Goal: Transaction & Acquisition: Download file/media

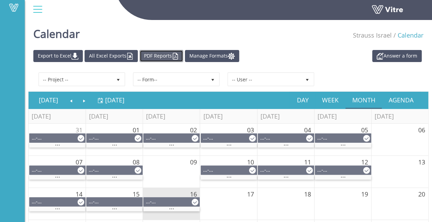
click at [163, 56] on link "PDF Reports" at bounding box center [162, 56] width 44 height 12
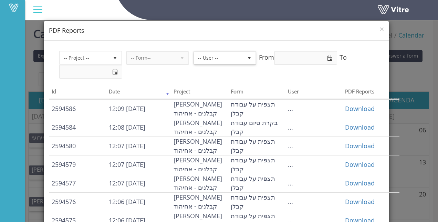
click at [235, 57] on span "-- User --" at bounding box center [218, 58] width 49 height 12
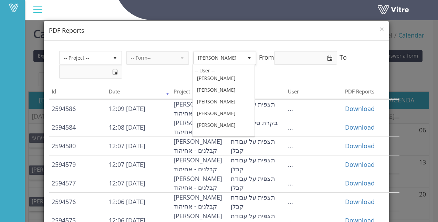
scroll to position [62096, 0]
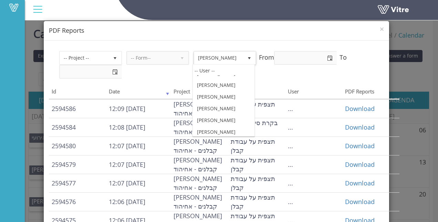
click at [201, 106] on body "Vitre Calendar Strauss Israel Calendar Answer a form Export to Excel All Excel …" at bounding box center [219, 168] width 438 height 302
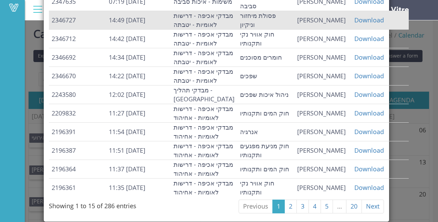
scroll to position [241, 0]
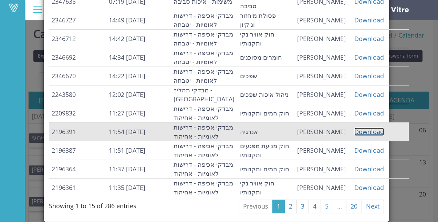
click at [362, 133] on link "Download" at bounding box center [369, 131] width 30 height 8
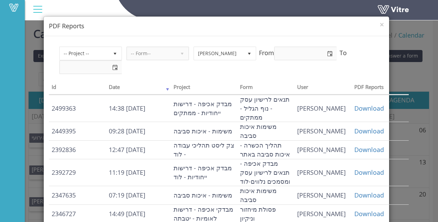
scroll to position [0, 0]
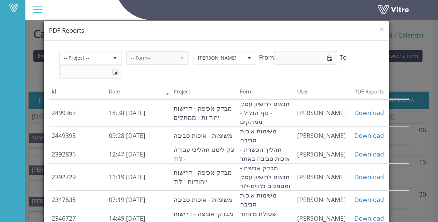
click at [147, 58] on span "-- Form--" at bounding box center [151, 58] width 49 height 12
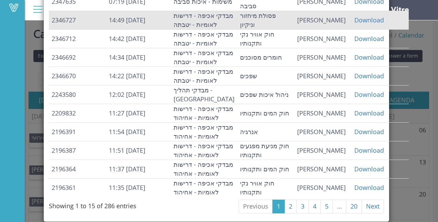
scroll to position [269, 0]
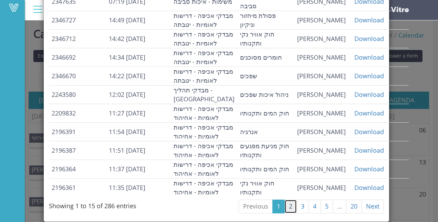
click at [285, 204] on link "2" at bounding box center [290, 206] width 12 height 14
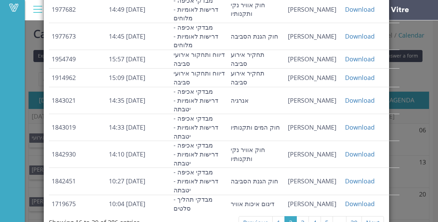
scroll to position [275, 0]
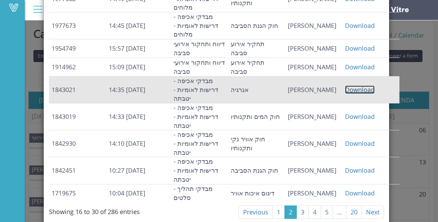
click at [355, 87] on link "Download" at bounding box center [360, 89] width 30 height 8
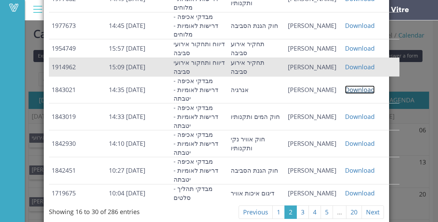
scroll to position [278, 0]
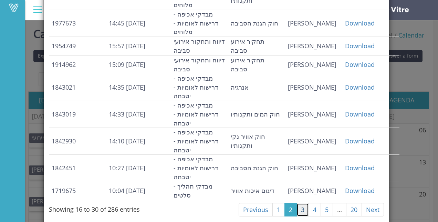
click at [297, 206] on link "3" at bounding box center [302, 210] width 12 height 14
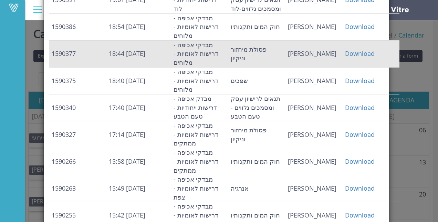
scroll to position [253, 0]
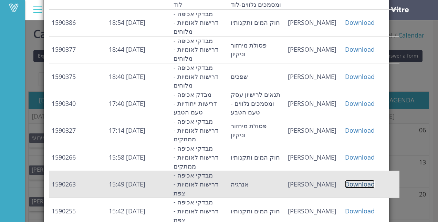
click at [359, 180] on link "Download" at bounding box center [360, 184] width 30 height 8
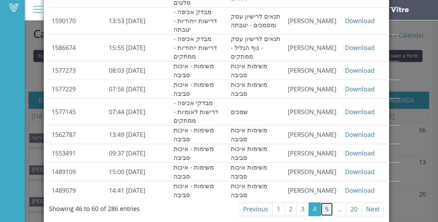
click at [324, 204] on link "5" at bounding box center [326, 209] width 12 height 14
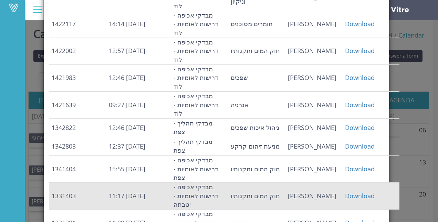
scroll to position [153, 0]
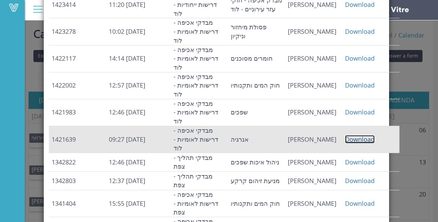
click at [355, 135] on link "Download" at bounding box center [360, 139] width 30 height 8
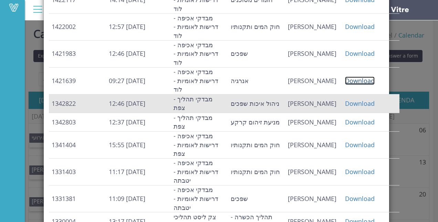
scroll to position [212, 0]
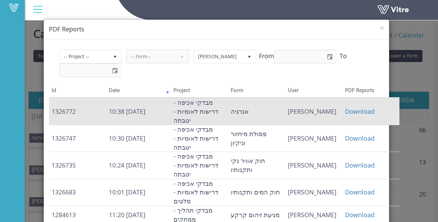
scroll to position [0, 0]
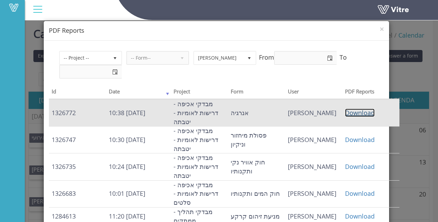
click at [356, 111] on link "Download" at bounding box center [360, 112] width 30 height 8
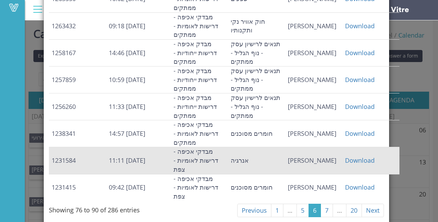
scroll to position [286, 0]
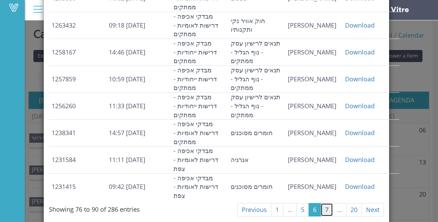
click at [324, 204] on link "7" at bounding box center [326, 210] width 12 height 14
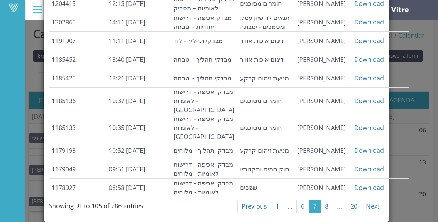
scroll to position [261, 0]
click at [322, 207] on link "8" at bounding box center [326, 206] width 12 height 14
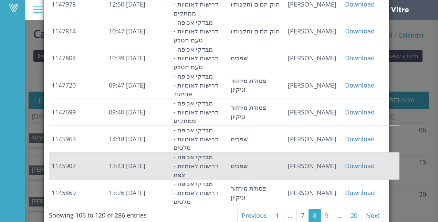
scroll to position [269, 0]
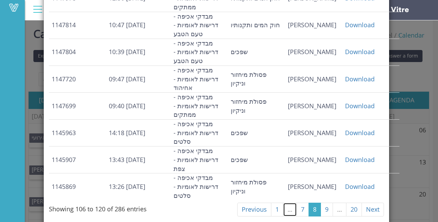
click at [285, 208] on link "…" at bounding box center [290, 209] width 14 height 14
click at [296, 209] on link "7" at bounding box center [302, 209] width 12 height 14
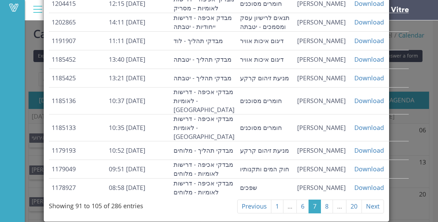
scroll to position [261, 0]
click at [273, 207] on link "1" at bounding box center [277, 206] width 12 height 14
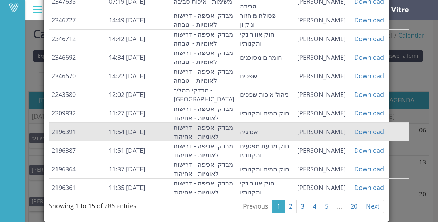
scroll to position [269, 0]
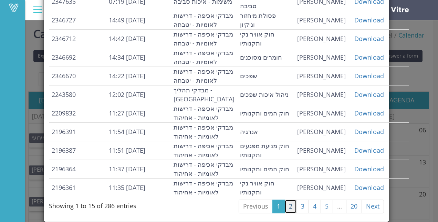
click at [286, 207] on link "2" at bounding box center [290, 206] width 12 height 14
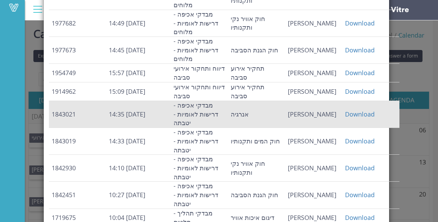
scroll to position [278, 0]
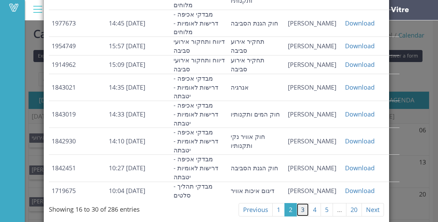
click at [299, 207] on link "3" at bounding box center [302, 210] width 12 height 14
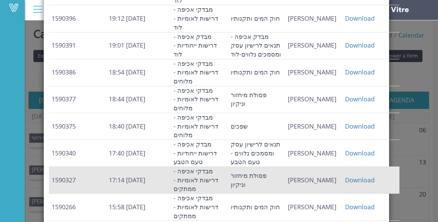
scroll to position [253, 0]
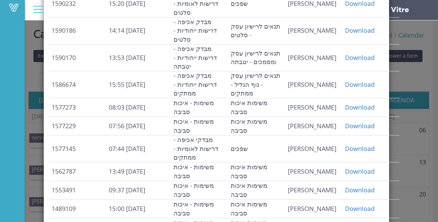
click at [422, 42] on div "× PDF Reports -- Project -- -- Form-- [PERSON_NAME] 844 From To Id Date Project…" at bounding box center [219, 111] width 438 height 222
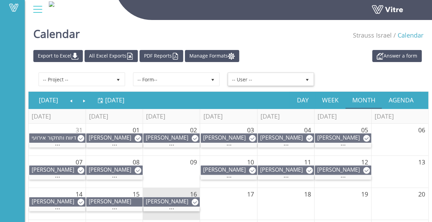
click at [312, 73] on span "select" at bounding box center [307, 79] width 12 height 12
click at [165, 55] on link "PDF Reports" at bounding box center [162, 56] width 44 height 12
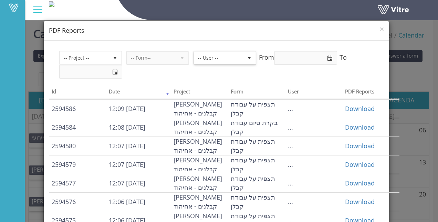
click at [215, 57] on span "-- User --" at bounding box center [218, 58] width 49 height 12
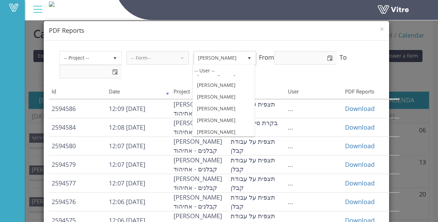
scroll to position [62109, 0]
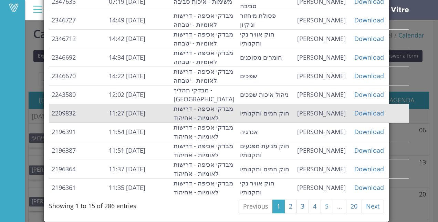
scroll to position [269, 0]
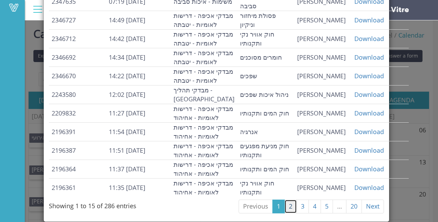
click at [289, 210] on link "2" at bounding box center [290, 206] width 12 height 14
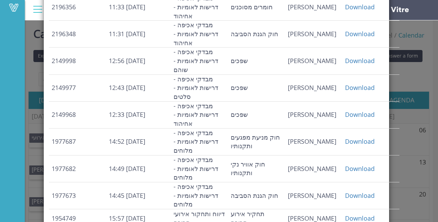
scroll to position [278, 0]
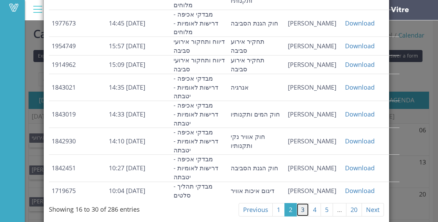
click at [301, 205] on link "3" at bounding box center [302, 210] width 12 height 14
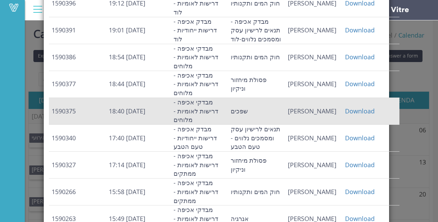
scroll to position [253, 0]
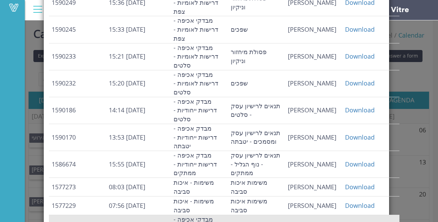
scroll to position [148, 0]
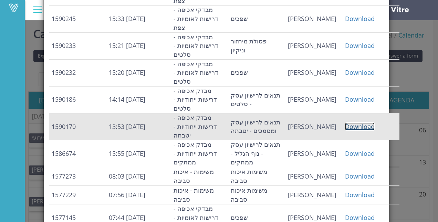
click at [356, 124] on link "Download" at bounding box center [360, 126] width 30 height 8
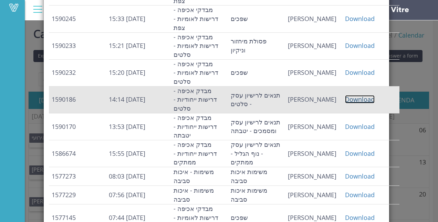
click at [361, 99] on link "Download" at bounding box center [360, 99] width 30 height 8
